Goal: Use online tool/utility: Utilize a website feature to perform a specific function

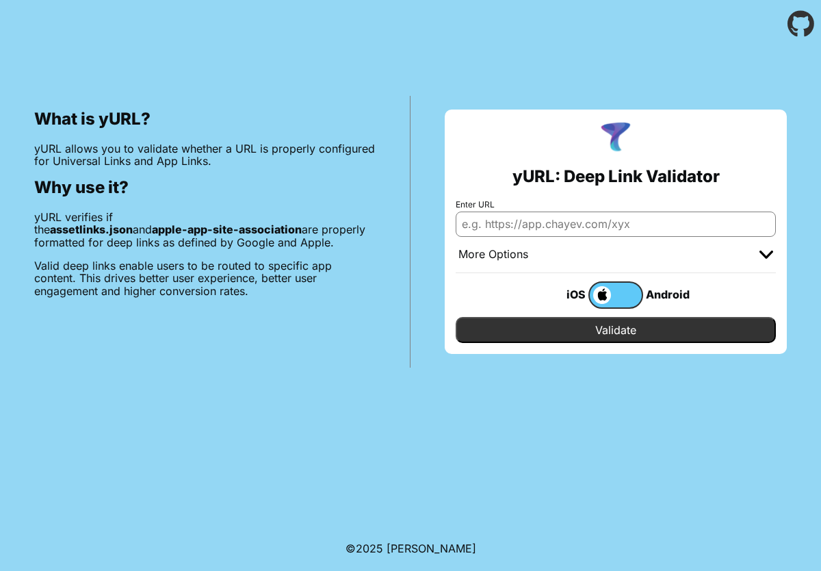
click at [710, 225] on input "Enter URL" at bounding box center [616, 224] width 320 height 25
paste input "[URL][DOMAIN_NAME]"
type input "[URL][DOMAIN_NAME]"
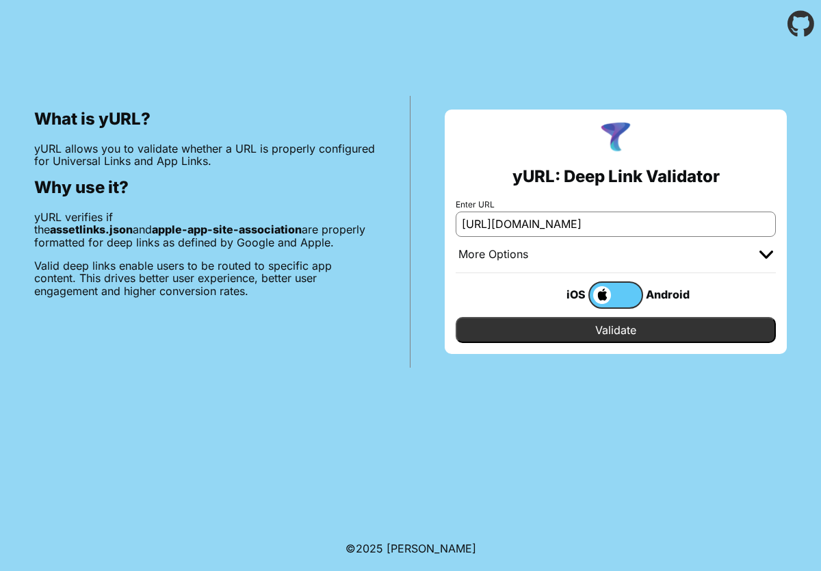
click at [666, 333] on input "Validate" at bounding box center [616, 330] width 320 height 26
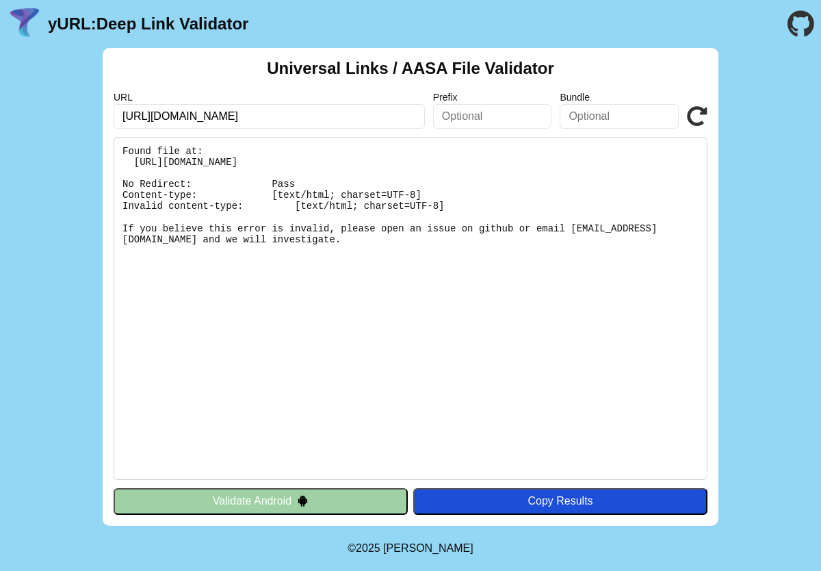
click at [527, 123] on input "text" at bounding box center [492, 116] width 119 height 25
click at [582, 116] on input "text" at bounding box center [619, 116] width 119 height 25
paste input "com.alsharh"
type input "com.alsharh"
click at [491, 111] on input "text" at bounding box center [492, 116] width 119 height 25
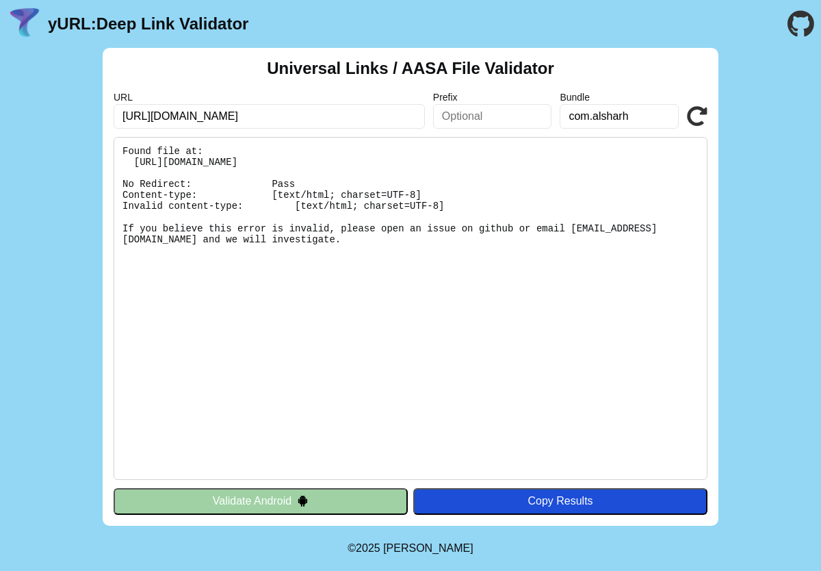
paste input "T8DK9G98LG"
type input "T8DK9G98LG"
click at [704, 109] on icon at bounding box center [697, 116] width 21 height 21
click at [700, 108] on icon at bounding box center [697, 116] width 21 height 21
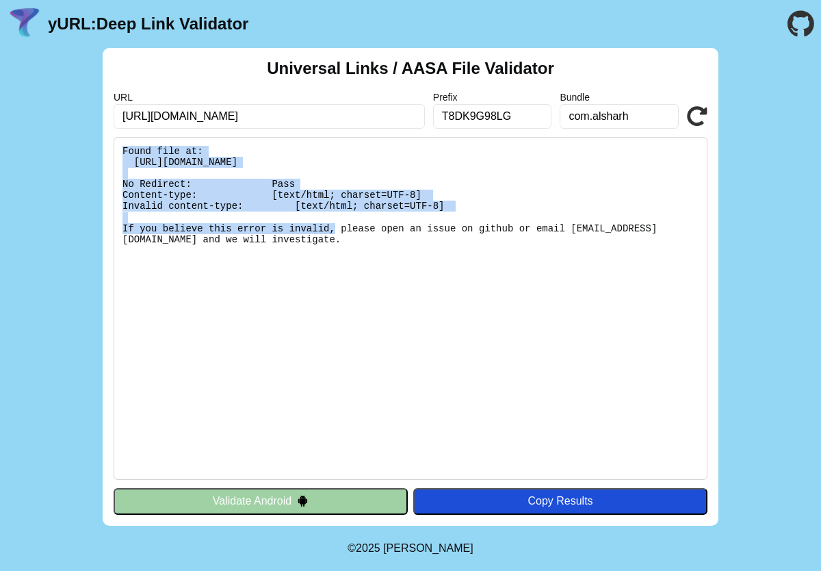
drag, startPoint x: 120, startPoint y: 151, endPoint x: 445, endPoint y: 209, distance: 329.8
click at [445, 209] on pre "Found file at: https://alsharh.com/.well-known/apple-app-site-association No Re…" at bounding box center [411, 308] width 594 height 343
copy pre "Found file at: https://alsharh.com/.well-known/apple-app-site-association No Re…"
click at [702, 116] on icon at bounding box center [697, 116] width 21 height 21
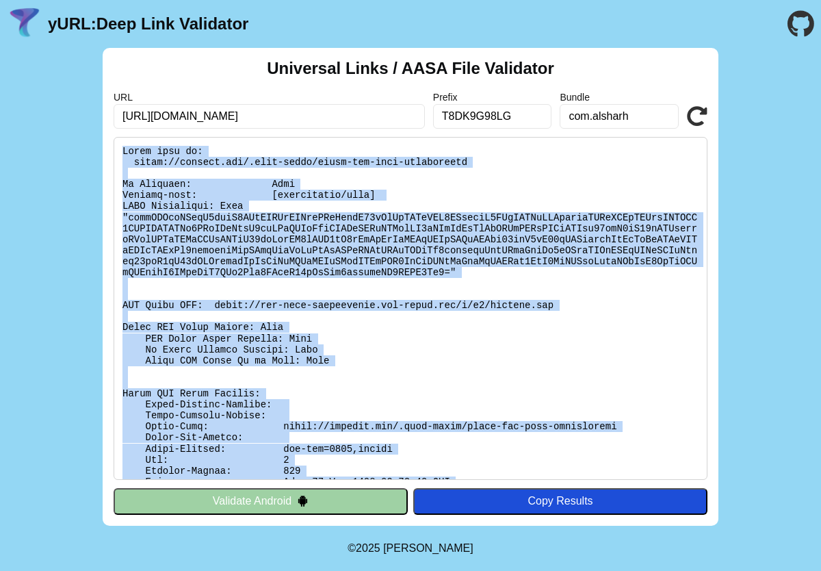
drag, startPoint x: 390, startPoint y: 464, endPoint x: 125, endPoint y: 135, distance: 422.6
click at [125, 135] on div "Universal Links / AASA File Validator URL [URL][DOMAIN_NAME] Prefix T8DK9G98LG …" at bounding box center [411, 287] width 616 height 478
copy pre "Found file at: [URL][DOMAIN_NAME] No Redirect: Pass Content-type: [application/…"
click at [253, 512] on button "Validate Android" at bounding box center [261, 501] width 294 height 26
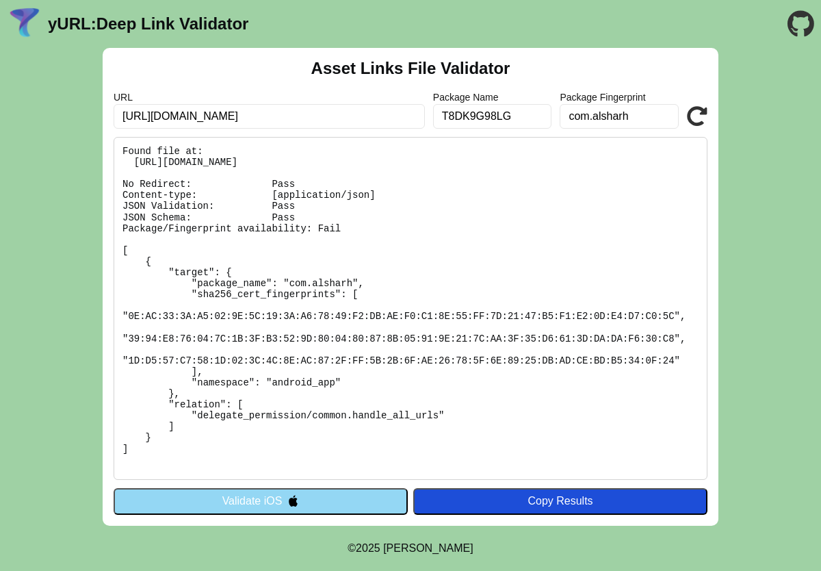
click at [339, 500] on button "Validate iOS" at bounding box center [261, 501] width 294 height 26
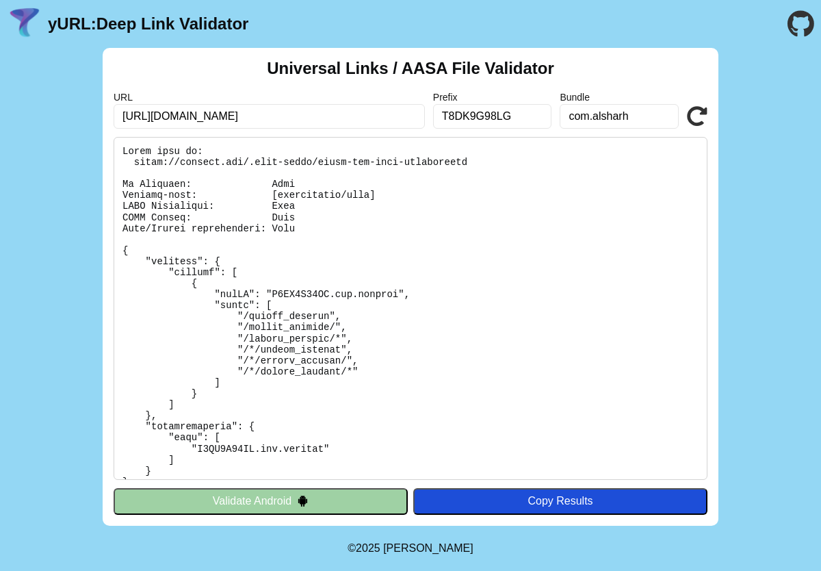
click at [693, 120] on icon at bounding box center [697, 116] width 21 height 21
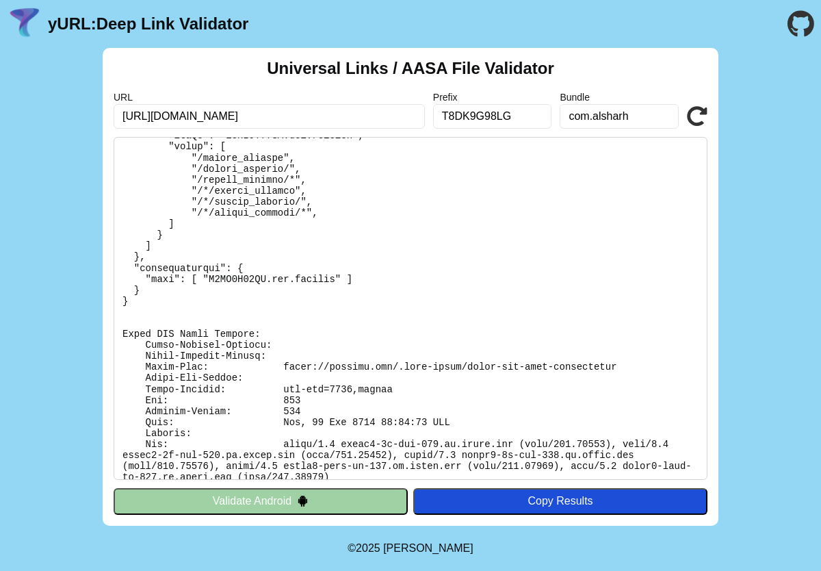
scroll to position [545, 0]
